Goal: Find specific page/section: Find specific page/section

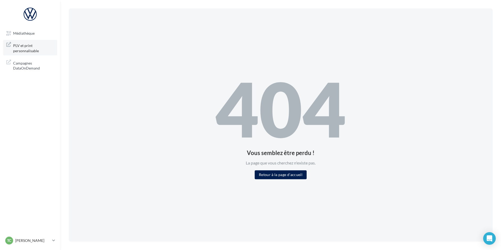
click at [31, 46] on span "PLV et print personnalisable" at bounding box center [33, 47] width 41 height 11
click at [30, 31] on link "Médiathèque" at bounding box center [30, 32] width 54 height 9
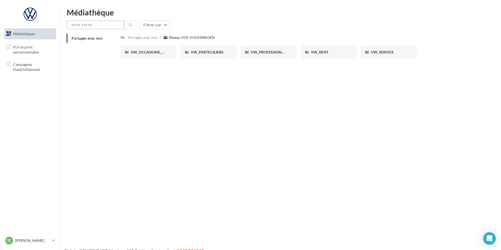
click at [94, 23] on input "text" at bounding box center [96, 24] width 58 height 9
type input "***"
